Goal: Information Seeking & Learning: Learn about a topic

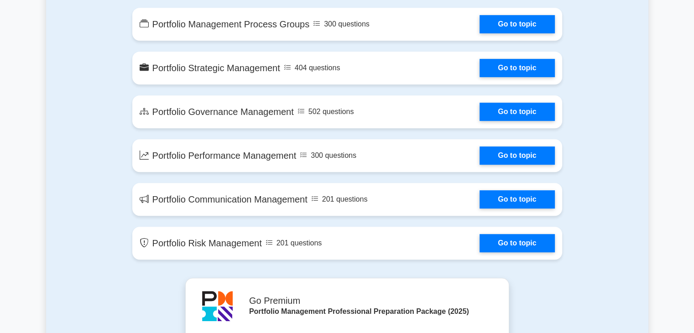
scroll to position [548, 0]
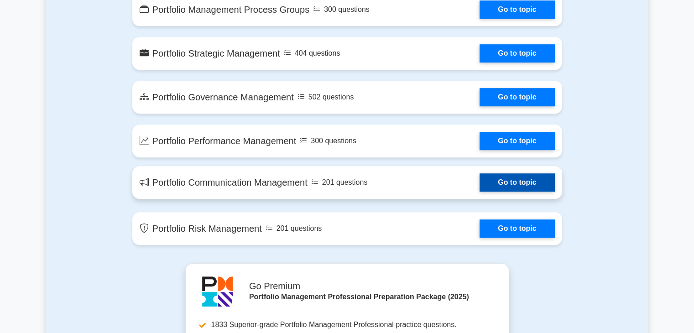
click at [500, 187] on link "Go to topic" at bounding box center [517, 182] width 75 height 18
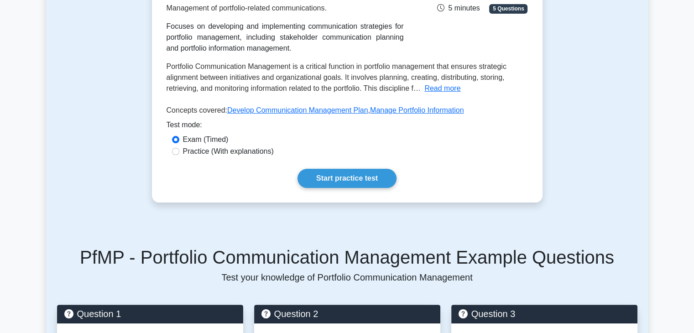
scroll to position [137, 0]
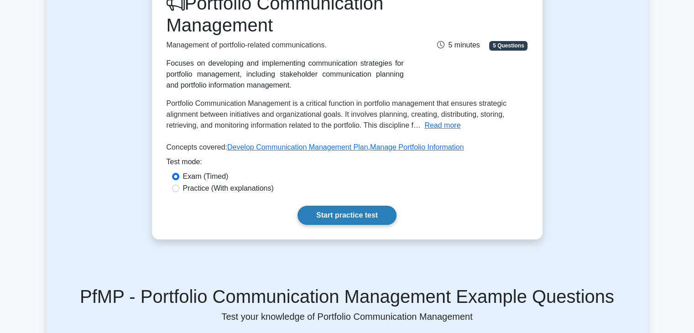
click at [356, 214] on link "Start practice test" at bounding box center [347, 215] width 99 height 19
